Goal: Find specific page/section: Find specific page/section

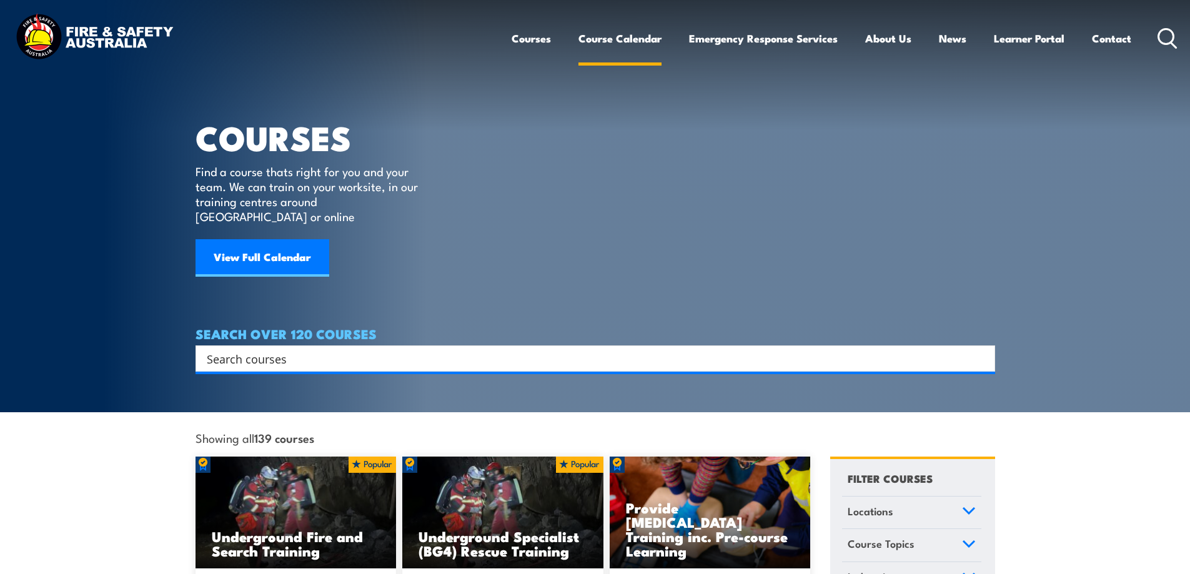
click at [614, 39] on link "Course Calendar" at bounding box center [619, 38] width 83 height 33
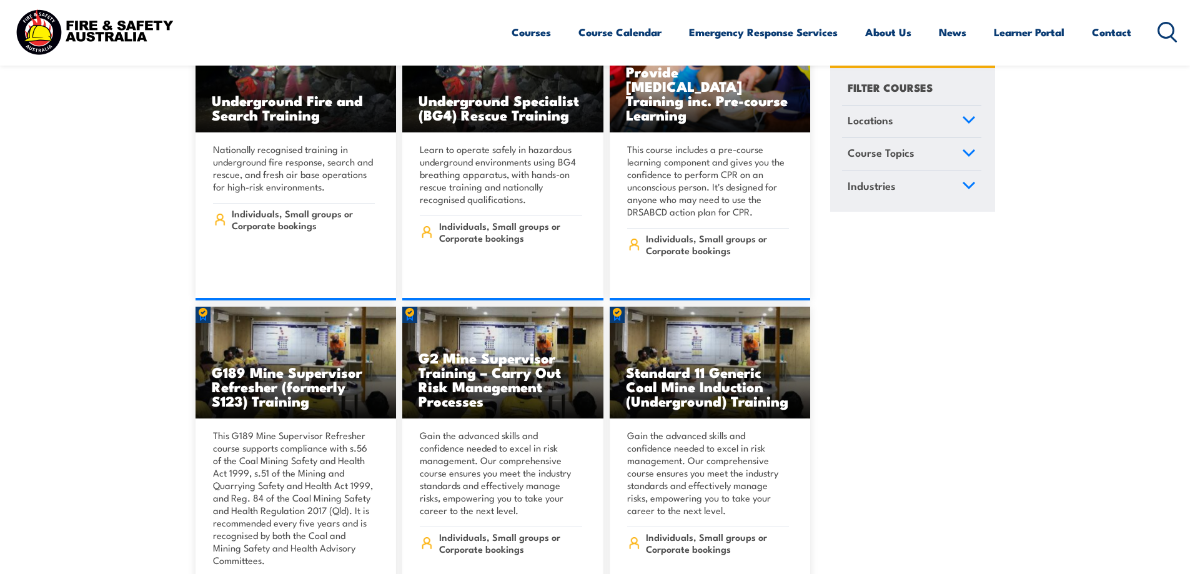
scroll to position [437, 0]
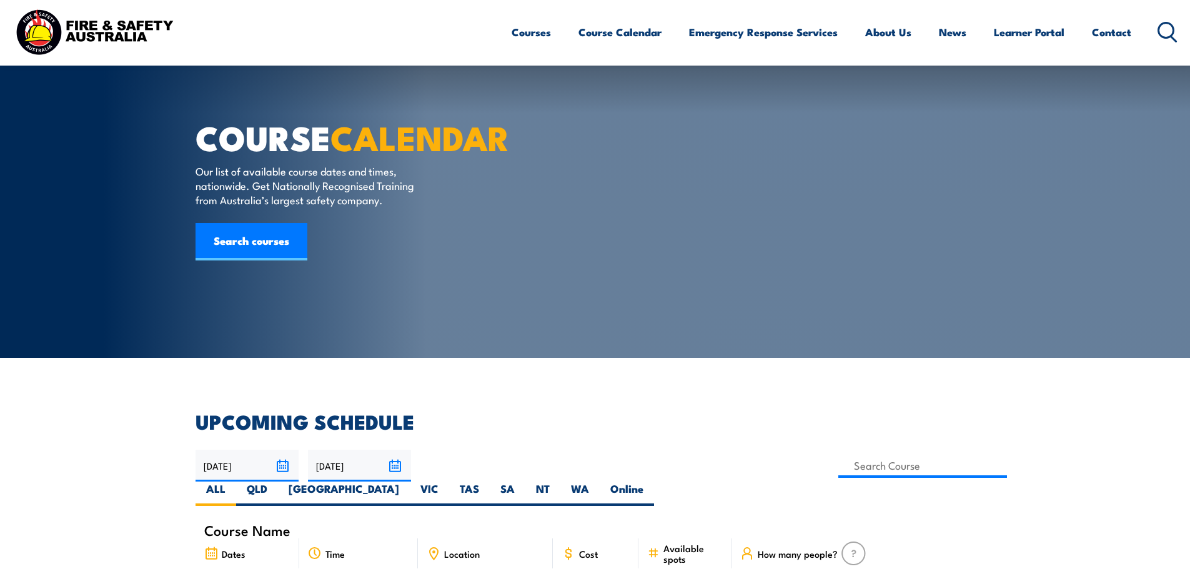
scroll to position [62, 0]
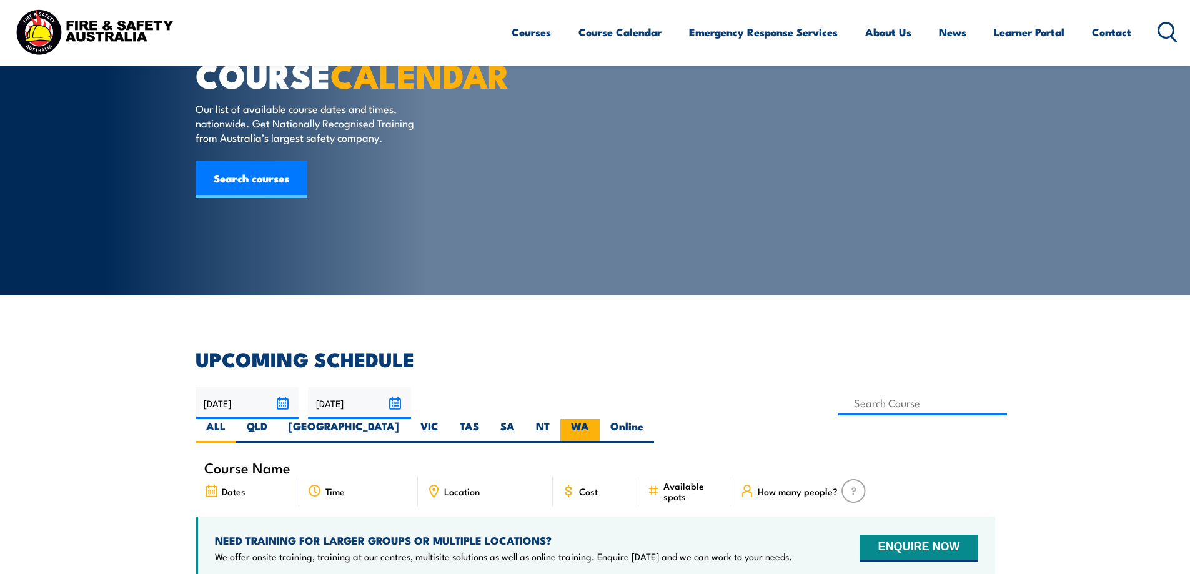
click at [599, 419] on label "WA" at bounding box center [579, 431] width 39 height 24
click at [597, 419] on input "WA" at bounding box center [593, 423] width 8 height 8
radio input "true"
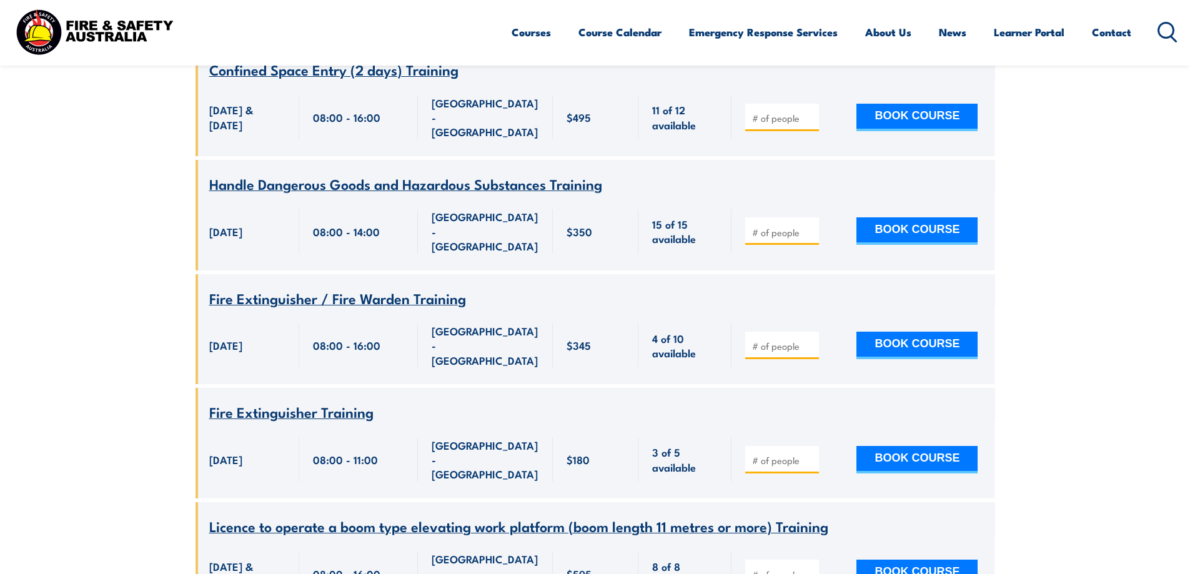
scroll to position [2660, 0]
